Goal: Task Accomplishment & Management: Use online tool/utility

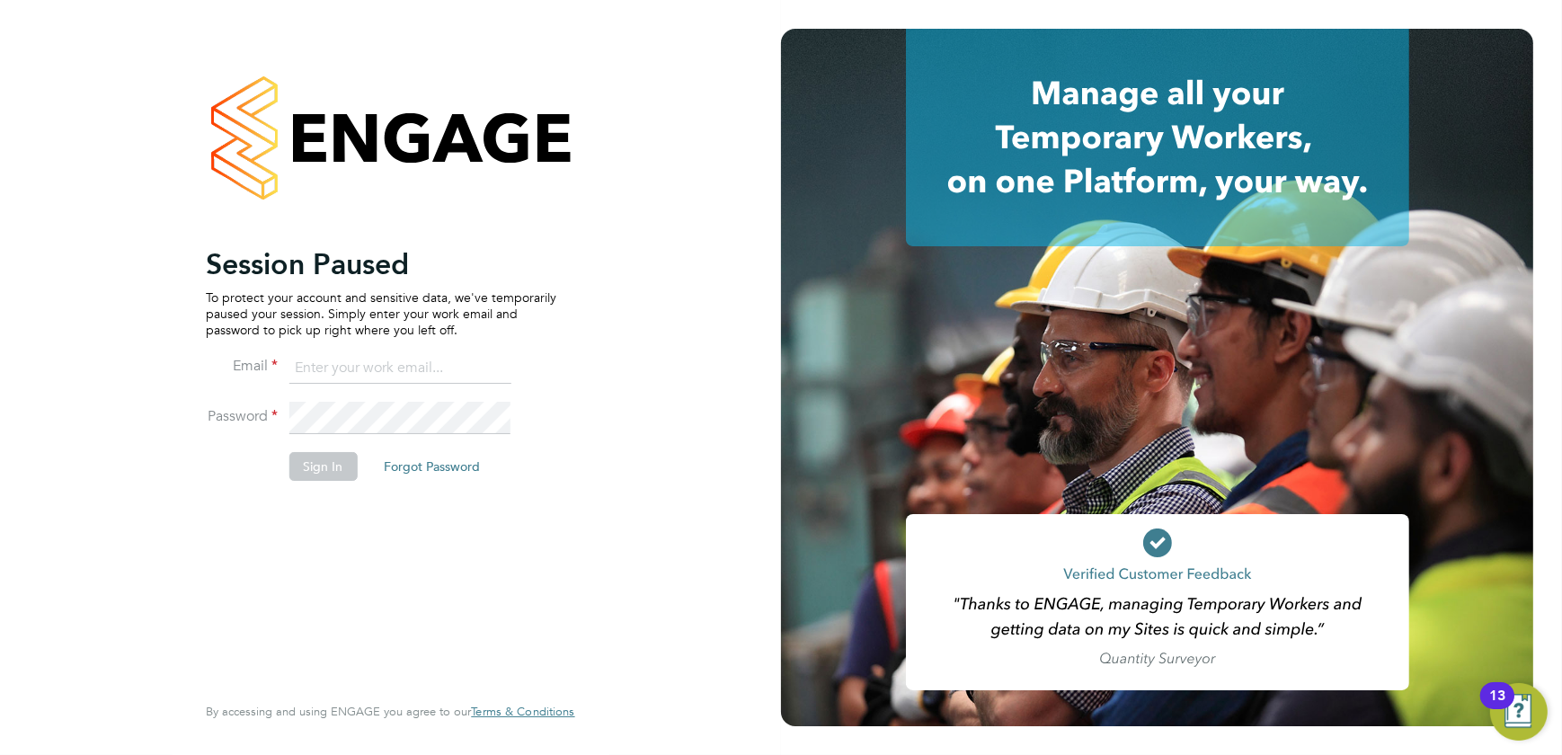
type input "shaun@simcott.co.uk"
click at [306, 471] on button "Sign In" at bounding box center [322, 466] width 68 height 29
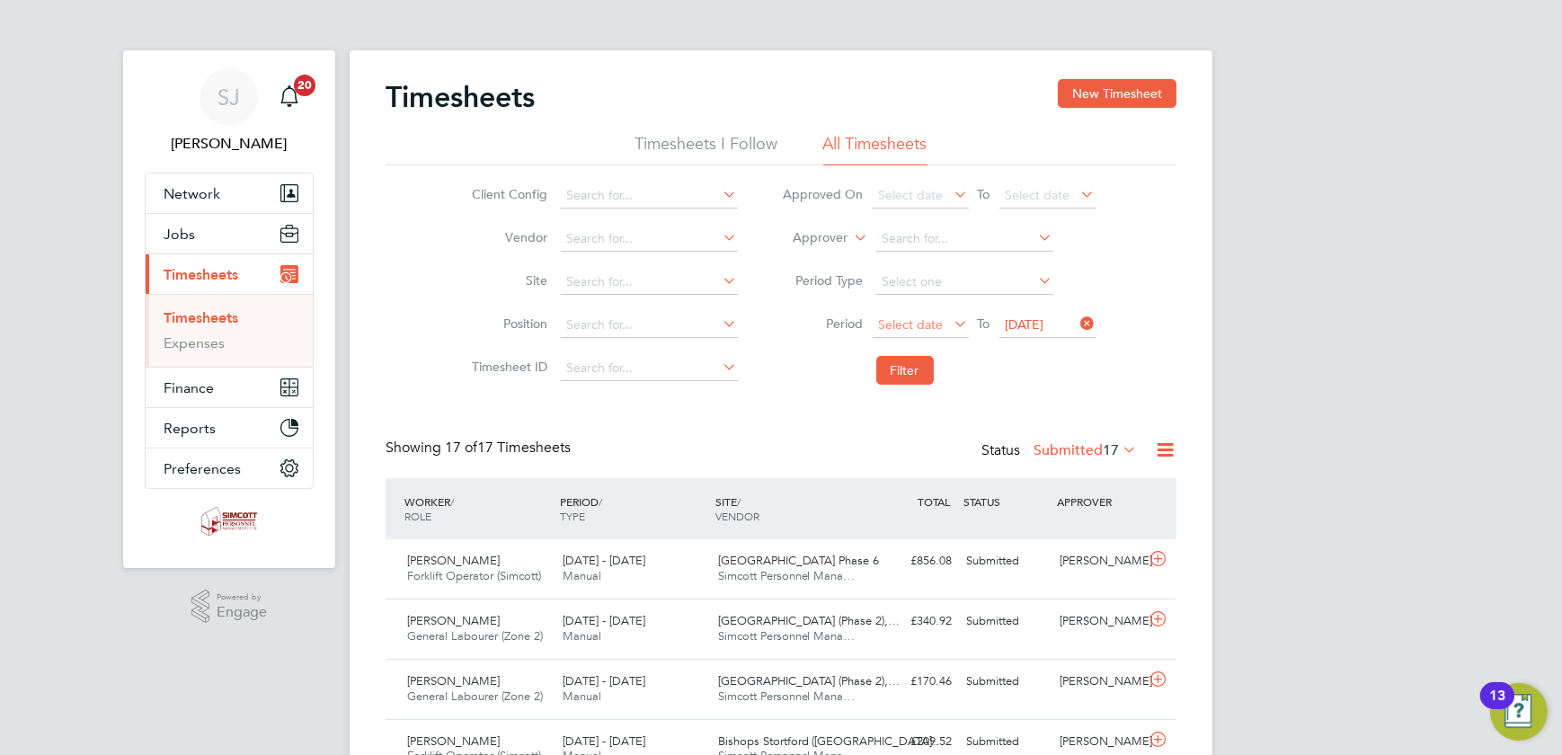
click at [918, 324] on span "Select date" at bounding box center [911, 324] width 65 height 16
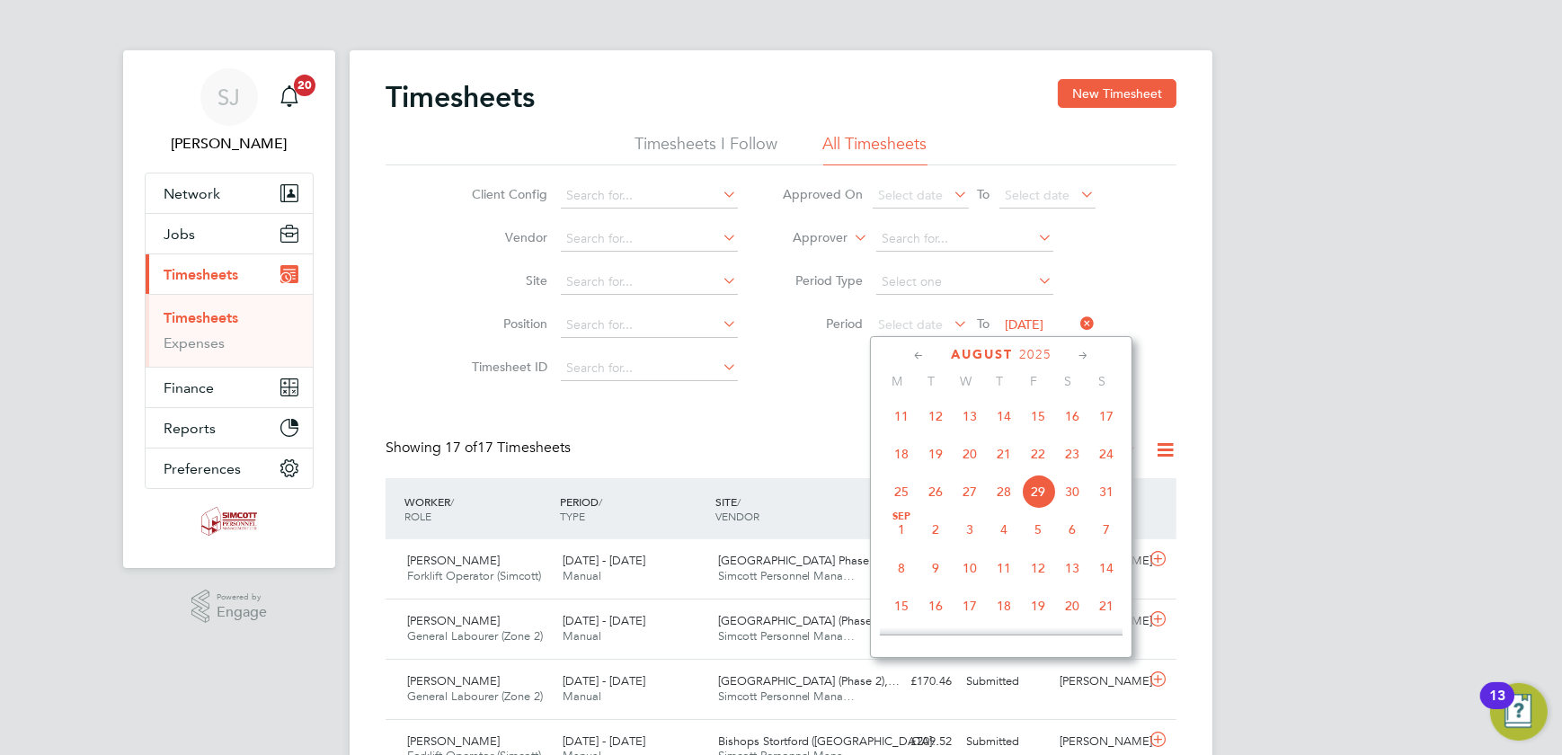
click at [903, 456] on span "18" at bounding box center [901, 454] width 34 height 34
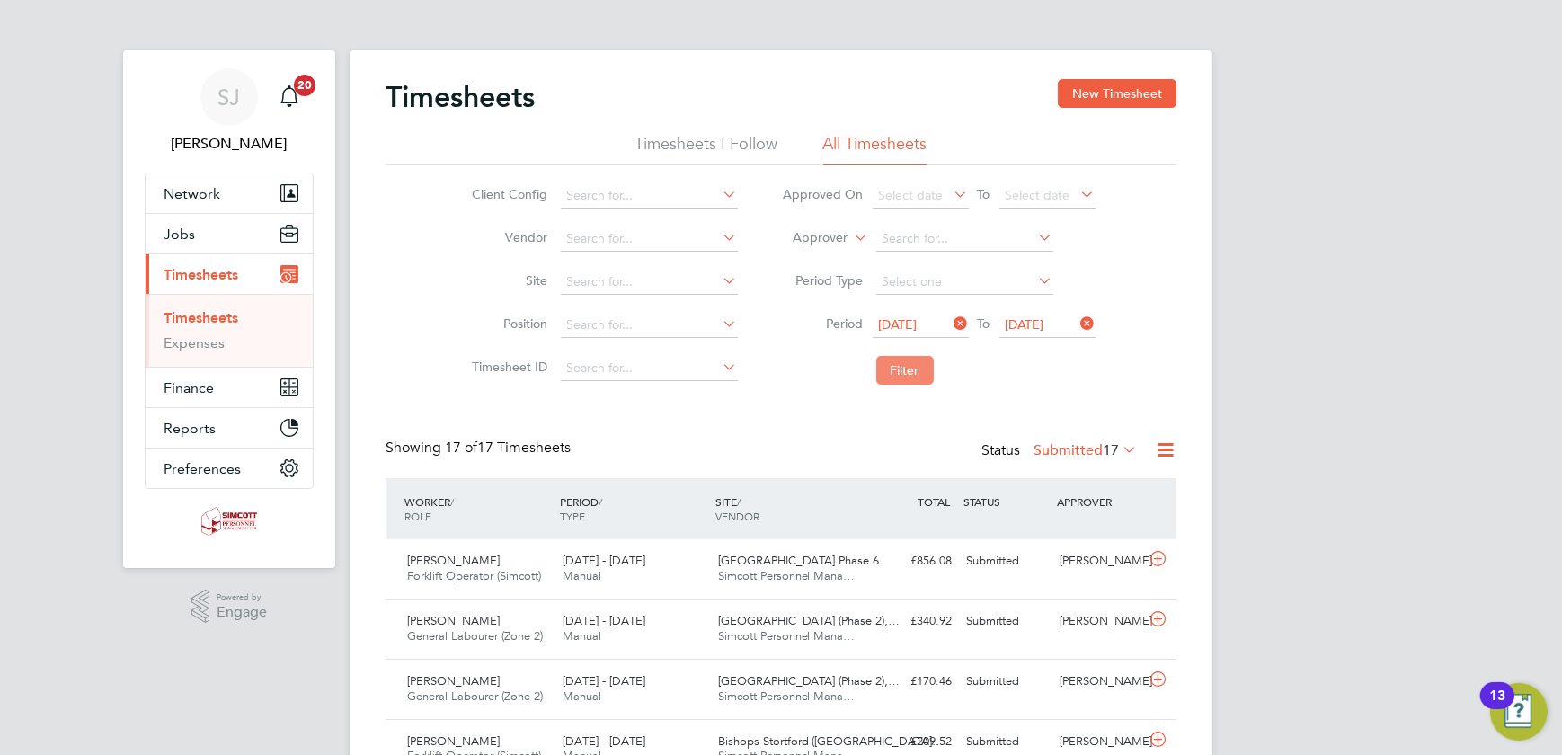
click at [903, 374] on button "Filter" at bounding box center [905, 370] width 58 height 29
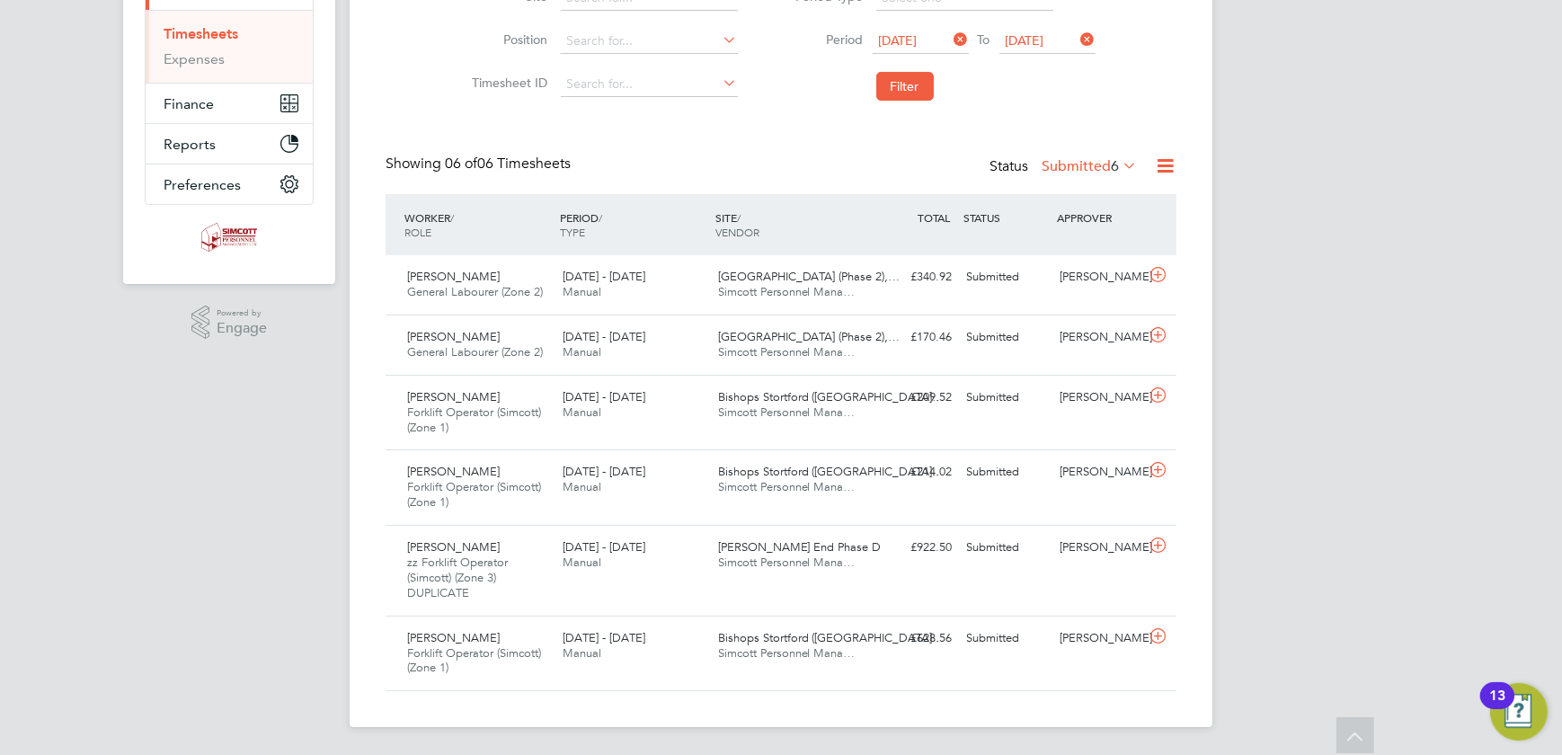
scroll to position [253, 0]
